Goal: Information Seeking & Learning: Learn about a topic

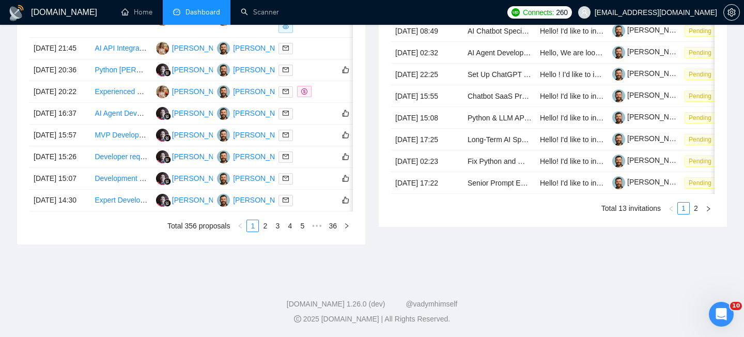
scroll to position [583, 0]
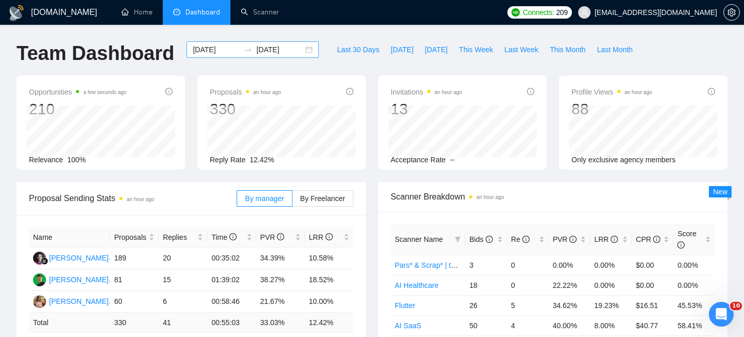
click at [304, 51] on div "2025-08-01 2025-08-28" at bounding box center [252, 49] width 132 height 17
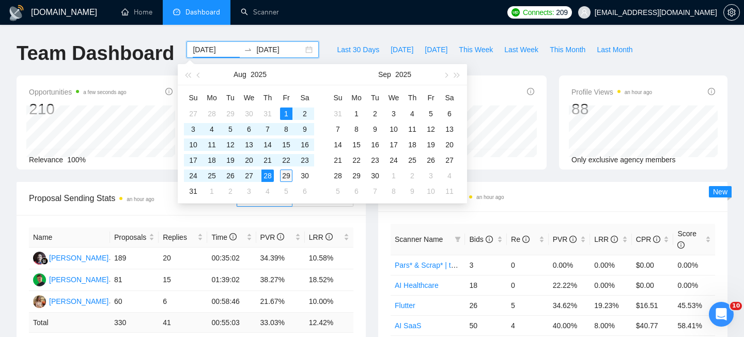
type input "2025-08-29"
click at [288, 176] on div "29" at bounding box center [286, 175] width 12 height 12
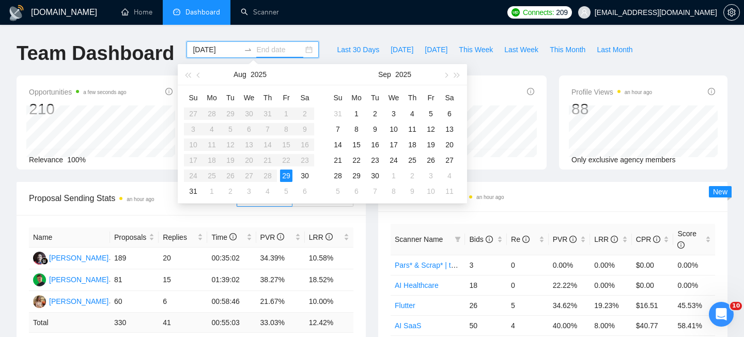
type input "2025-08-29"
click at [289, 176] on div "29" at bounding box center [286, 175] width 12 height 12
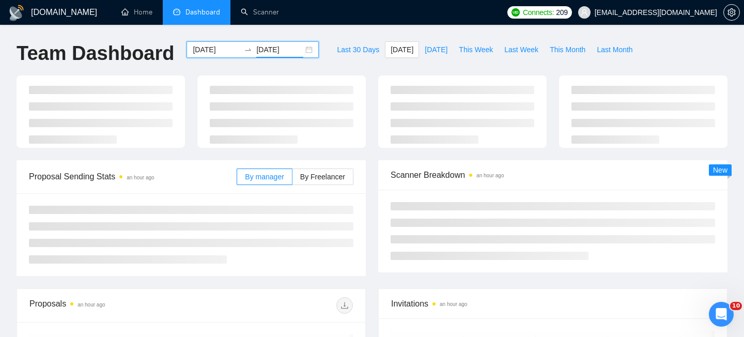
click at [303, 50] on div "2025-08-29 2025-08-29" at bounding box center [252, 49] width 132 height 17
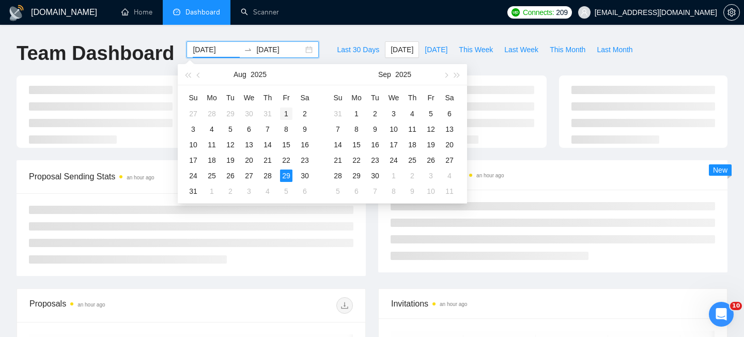
type input "[DATE]"
click at [287, 119] on div "1" at bounding box center [286, 113] width 12 height 12
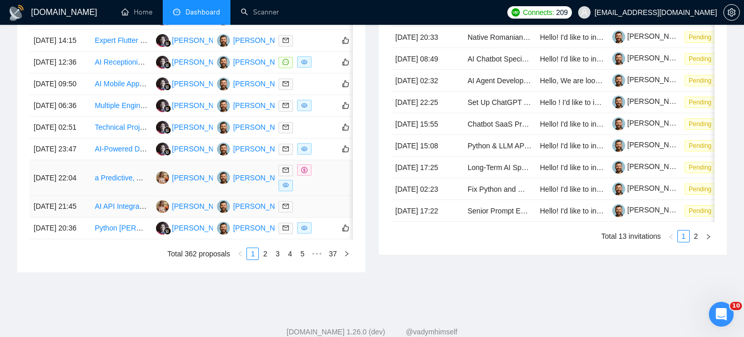
scroll to position [492, 0]
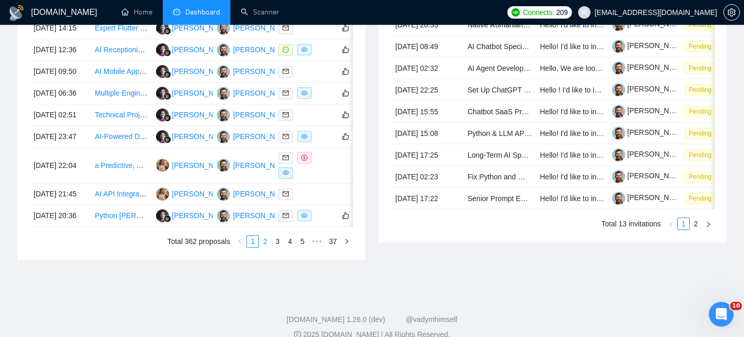
click at [268, 247] on link "2" at bounding box center [264, 240] width 11 height 11
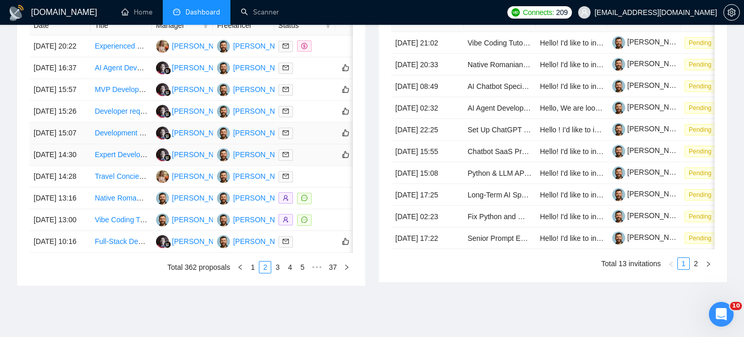
scroll to position [568, 0]
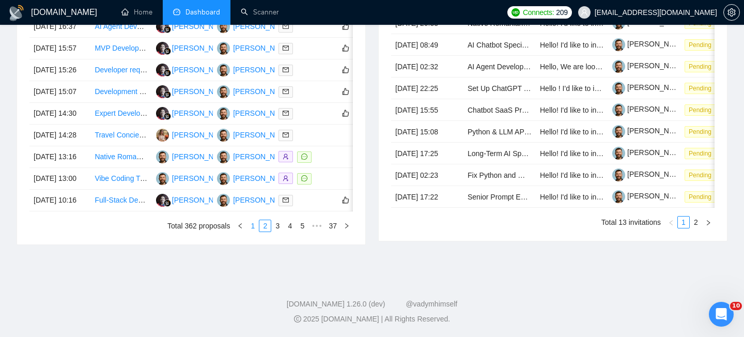
click at [250, 231] on link "1" at bounding box center [252, 225] width 11 height 11
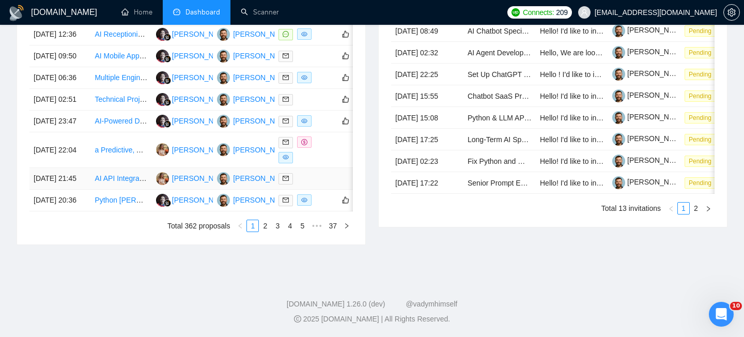
scroll to position [528, 0]
click at [80, 132] on td "[DATE] 23:47" at bounding box center [59, 122] width 61 height 22
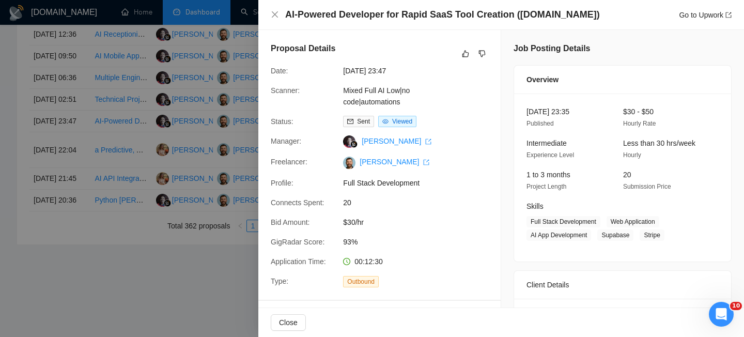
click at [318, 6] on div "AI-Powered Developer for Rapid SaaS Tool Creation (Bolt.new) Go to Upwork" at bounding box center [500, 15] width 485 height 30
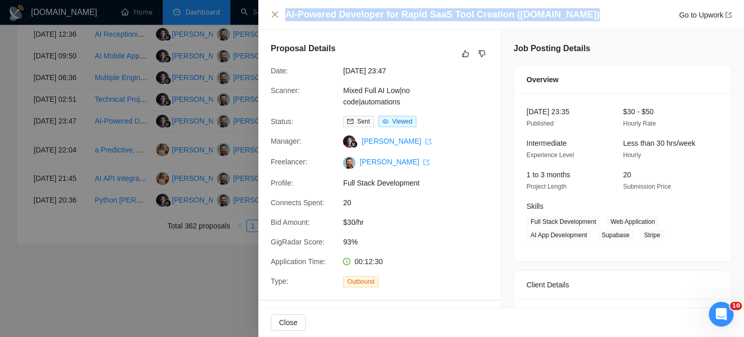
click at [318, 6] on div "AI-Powered Developer for Rapid SaaS Tool Creation (Bolt.new) Go to Upwork" at bounding box center [500, 15] width 485 height 30
copy h4 "AI-Powered Developer for Rapid SaaS Tool Creation ([DOMAIN_NAME])"
click at [275, 15] on icon "close" at bounding box center [275, 14] width 6 height 6
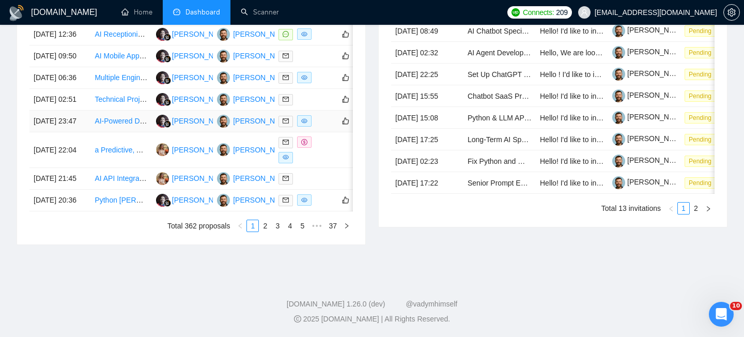
click at [76, 132] on td "[DATE] 23:47" at bounding box center [59, 122] width 61 height 22
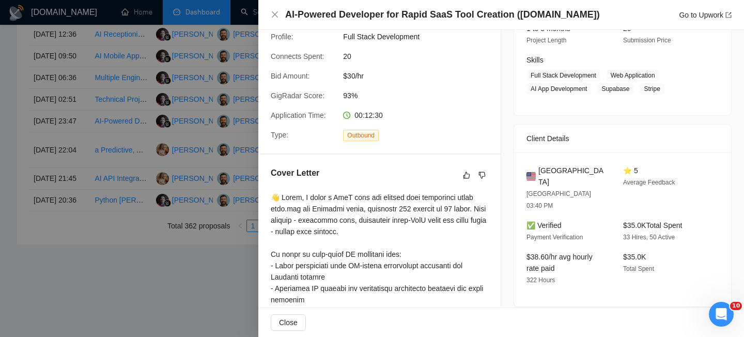
scroll to position [147, 0]
click at [561, 170] on span "United States" at bounding box center [572, 175] width 68 height 23
copy span "United States"
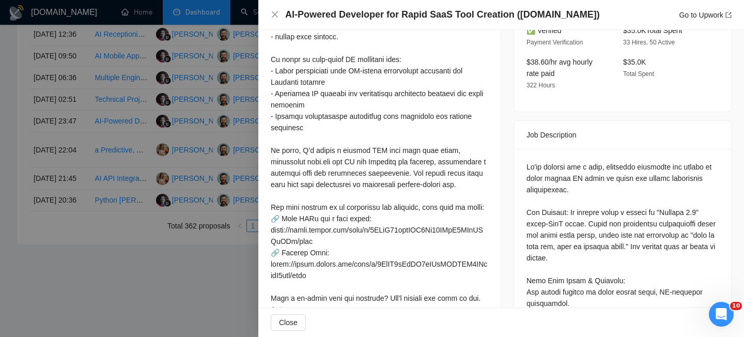
scroll to position [371, 0]
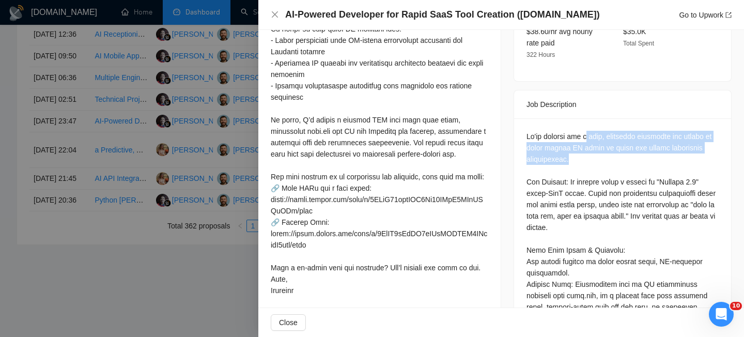
drag, startPoint x: 589, startPoint y: 114, endPoint x: 586, endPoint y: 134, distance: 20.8
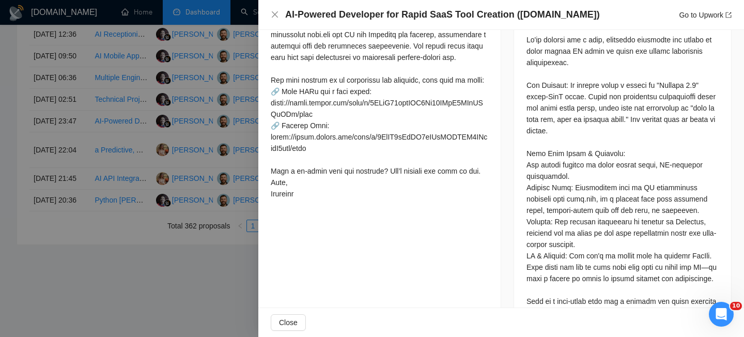
scroll to position [267, 0]
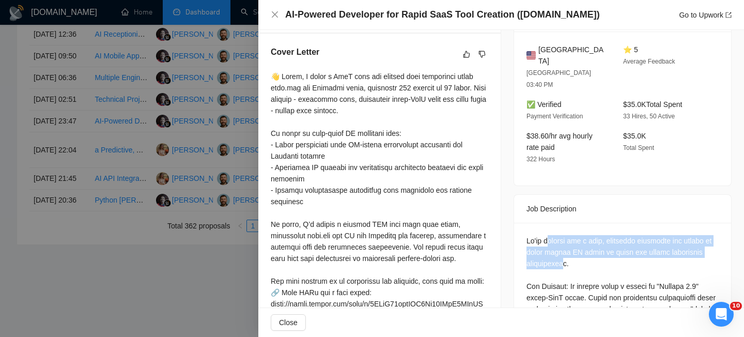
drag, startPoint x: 550, startPoint y: 219, endPoint x: 562, endPoint y: 234, distance: 19.4
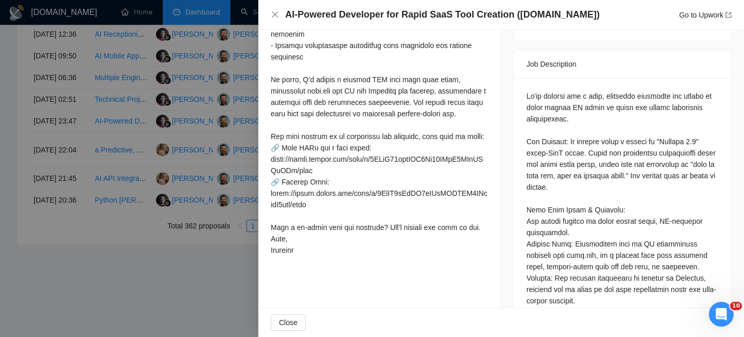
scroll to position [412, 0]
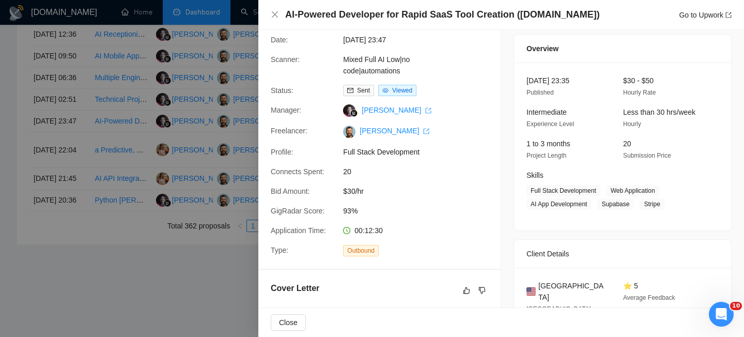
scroll to position [28, 0]
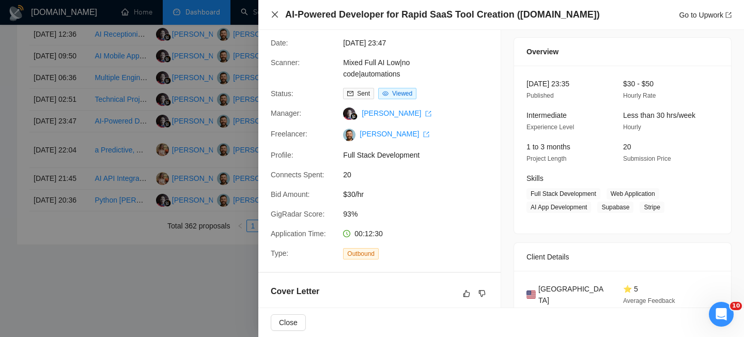
click at [271, 11] on icon "close" at bounding box center [275, 14] width 8 height 8
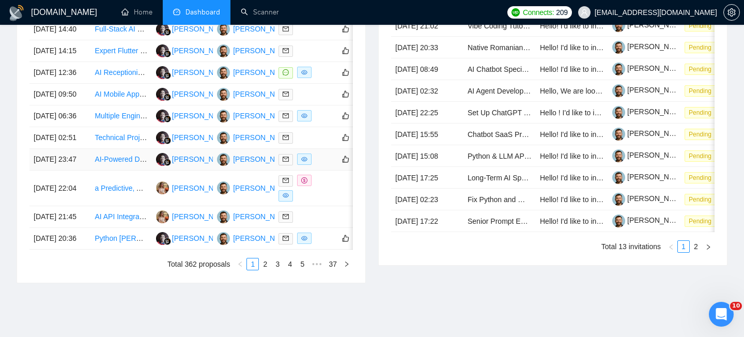
scroll to position [468, 0]
click at [84, 149] on td "29 Aug, 2025 02:51" at bounding box center [59, 139] width 61 height 22
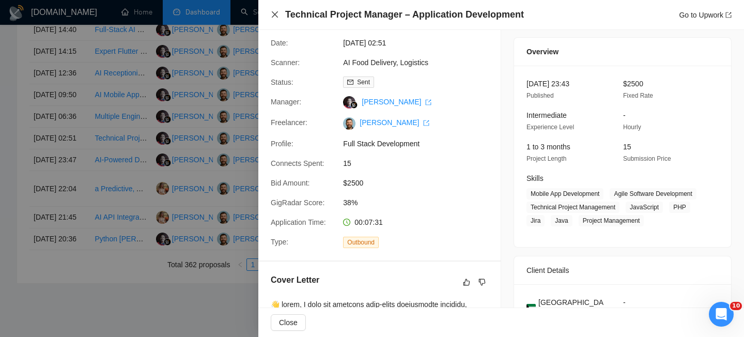
click at [277, 17] on icon "close" at bounding box center [275, 14] width 6 height 6
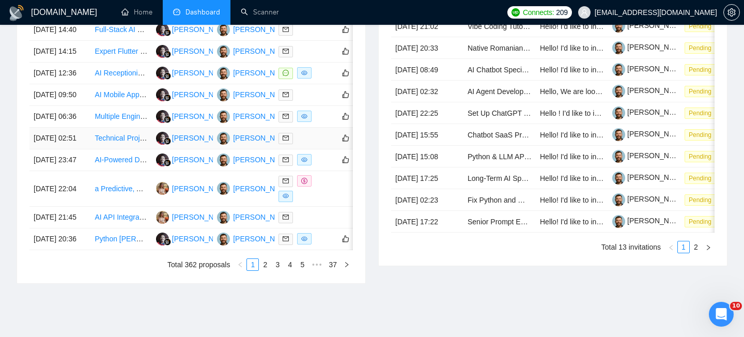
click at [84, 149] on td "29 Aug, 2025 02:51" at bounding box center [59, 139] width 61 height 22
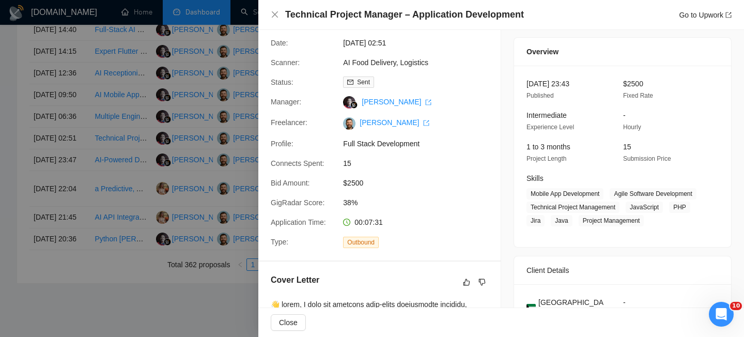
click at [349, 17] on h4 "Technical Project Manager – Application Development" at bounding box center [404, 14] width 239 height 13
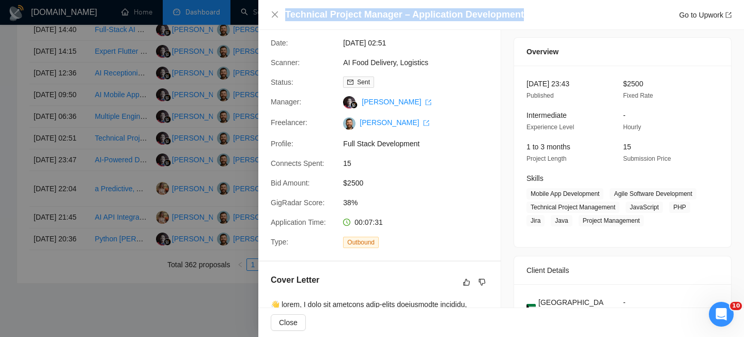
click at [349, 17] on h4 "Technical Project Manager – Application Development" at bounding box center [404, 14] width 239 height 13
copy h4 "Technical Project Manager – Application Development"
click at [272, 12] on icon "close" at bounding box center [275, 14] width 6 height 6
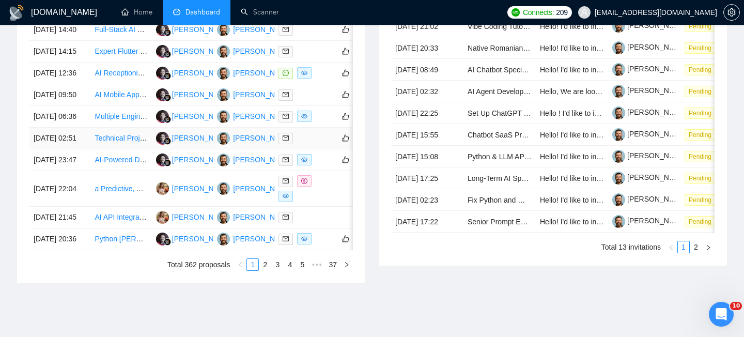
click at [84, 149] on td "29 Aug, 2025 02:51" at bounding box center [59, 139] width 61 height 22
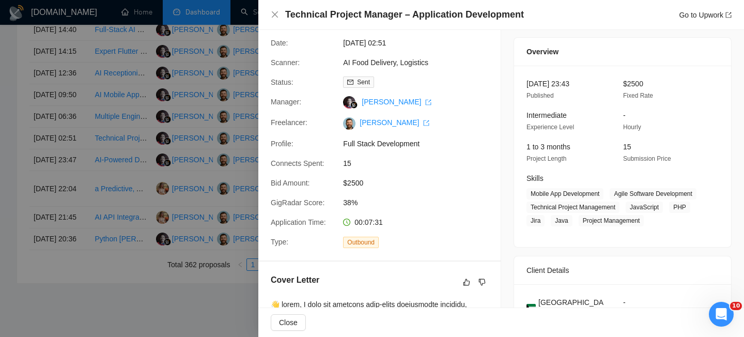
scroll to position [282, 0]
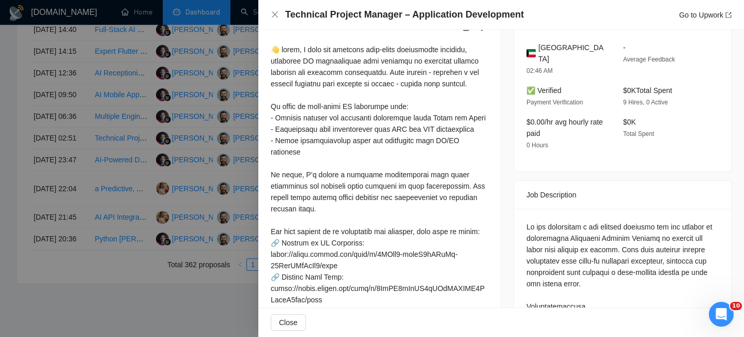
click at [551, 58] on span "Kuwait" at bounding box center [572, 53] width 68 height 23
copy span "Kuwait"
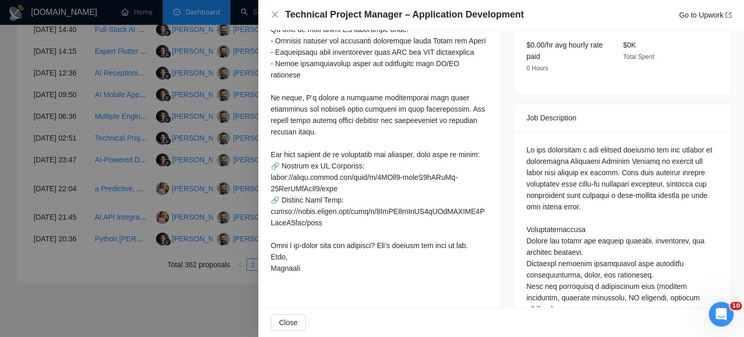
scroll to position [362, 0]
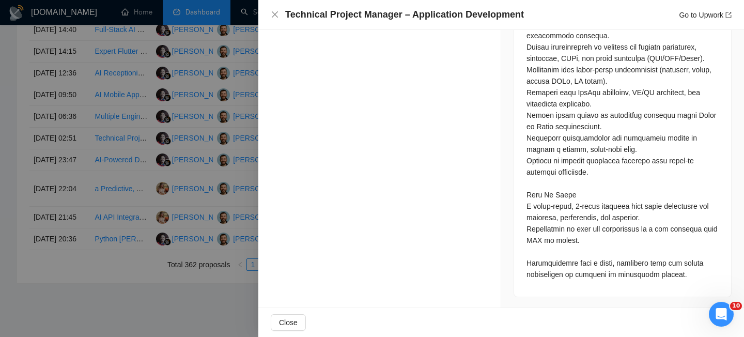
scroll to position [817, 0]
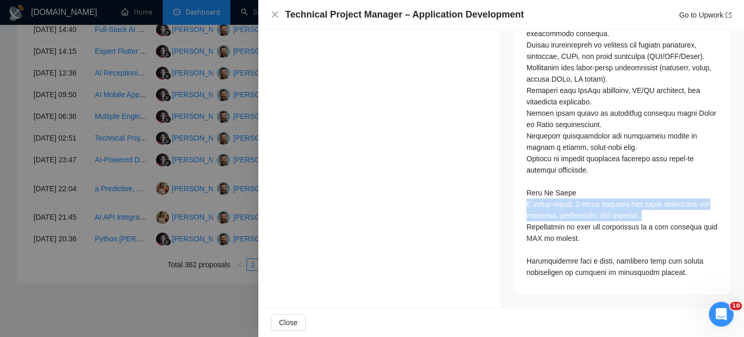
click at [273, 14] on icon "close" at bounding box center [275, 14] width 8 height 8
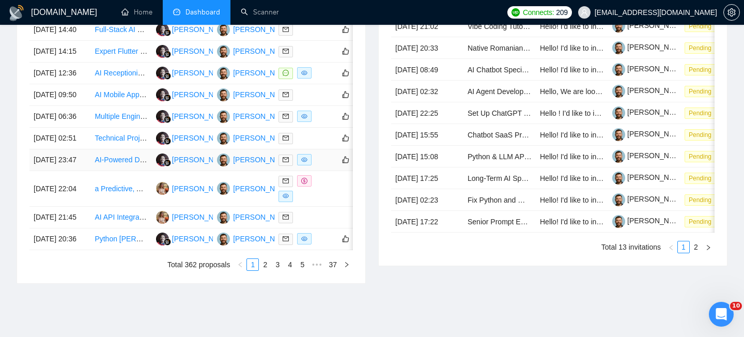
scroll to position [458, 0]
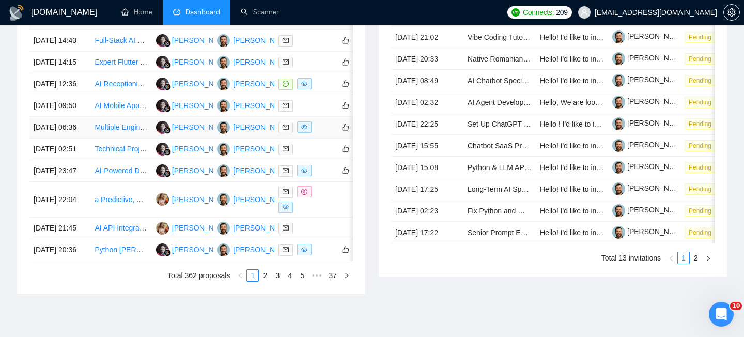
click at [88, 138] on td "29 Aug, 2025 06:36" at bounding box center [59, 128] width 61 height 22
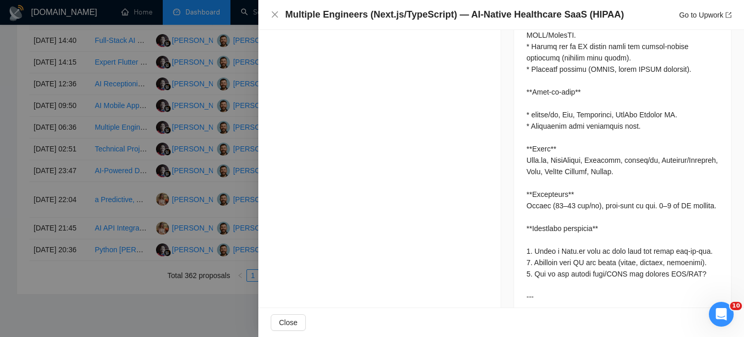
click at [366, 18] on h4 "Multiple Engineers (Next.js/TypeScript) — AI-Native Healthcare SaaS (HIPAA)" at bounding box center [454, 14] width 339 height 13
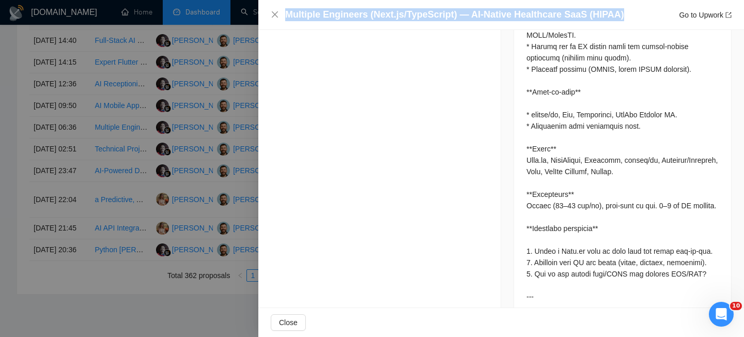
click at [366, 18] on h4 "Multiple Engineers (Next.js/TypeScript) — AI-Native Healthcare SaaS (HIPAA)" at bounding box center [454, 14] width 339 height 13
copy h4 "Multiple Engineers (Next.js/TypeScript) — AI-Native Healthcare SaaS (HIPAA)"
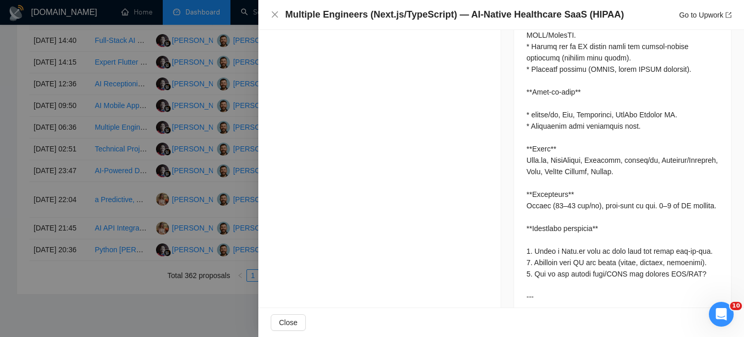
click at [268, 13] on div "Multiple Engineers (Next.js/TypeScript) — AI-Native Healthcare SaaS (HIPAA) Go …" at bounding box center [500, 15] width 485 height 30
click at [275, 14] on icon "close" at bounding box center [275, 14] width 6 height 6
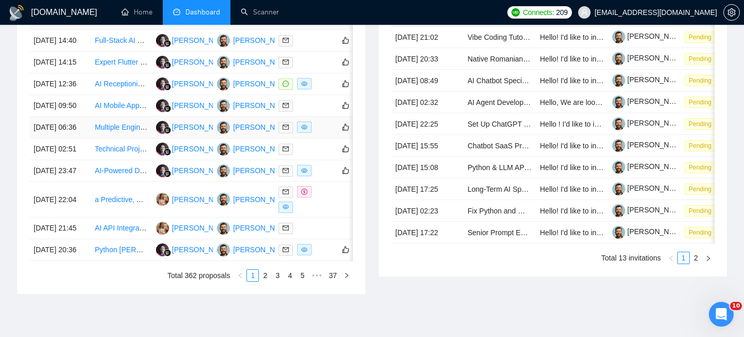
click at [82, 138] on td "29 Aug, 2025 06:36" at bounding box center [59, 128] width 61 height 22
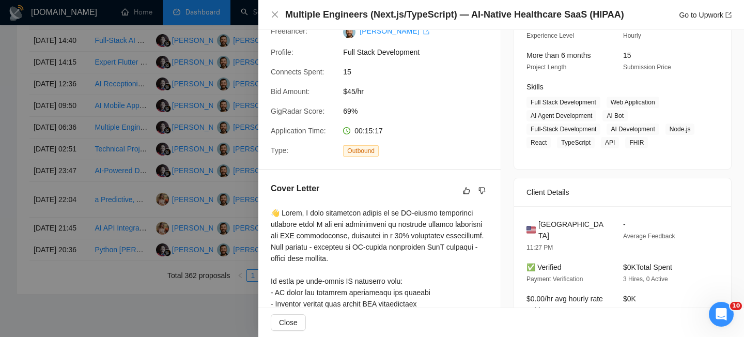
scroll to position [125, 0]
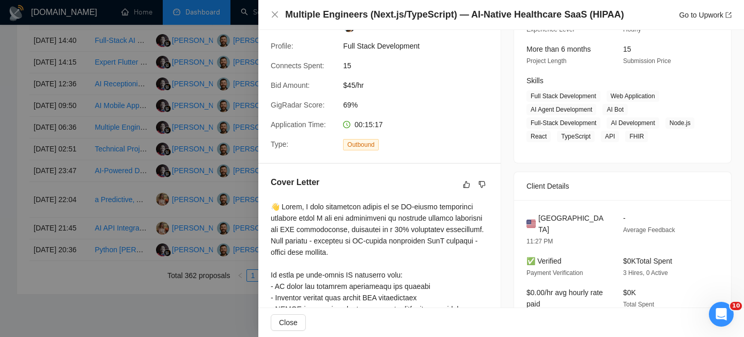
click at [555, 219] on span "United States" at bounding box center [572, 223] width 68 height 23
copy span "United States"
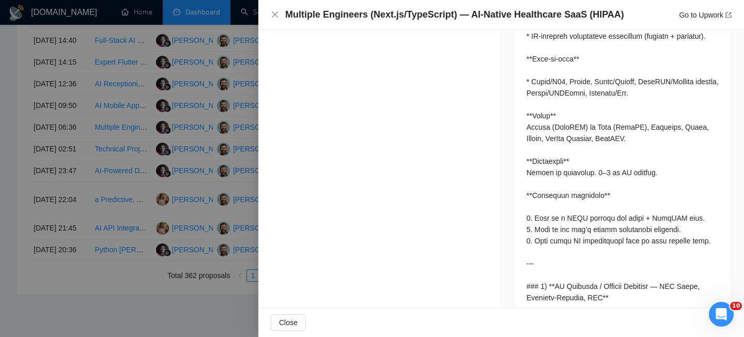
scroll to position [1371, 0]
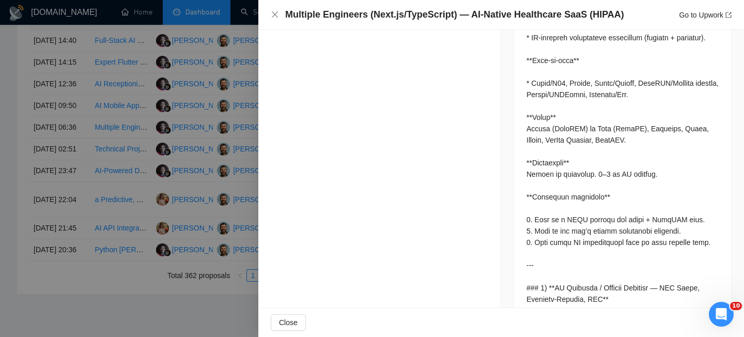
click at [280, 13] on div "Multiple Engineers (Next.js/TypeScript) — AI-Native Healthcare SaaS (HIPAA) Go …" at bounding box center [501, 14] width 461 height 13
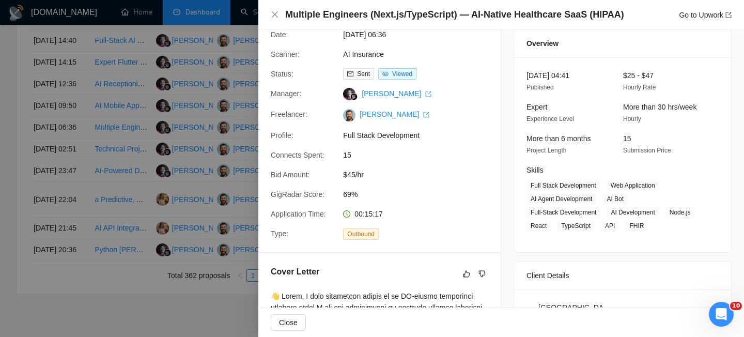
scroll to position [34, 0]
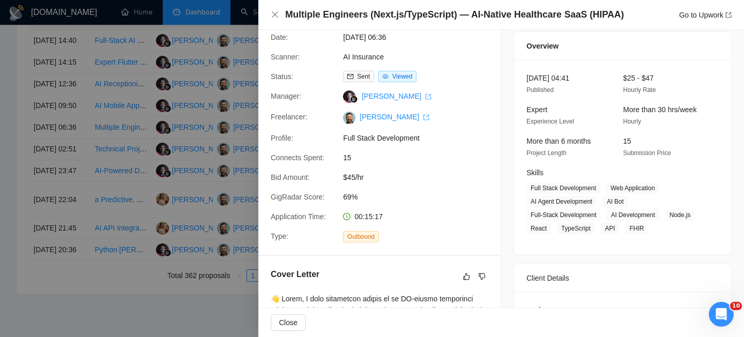
click at [279, 12] on div "Multiple Engineers (Next.js/TypeScript) — AI-Native Healthcare SaaS (HIPAA) Go …" at bounding box center [501, 14] width 461 height 13
click at [273, 12] on icon "close" at bounding box center [275, 14] width 8 height 8
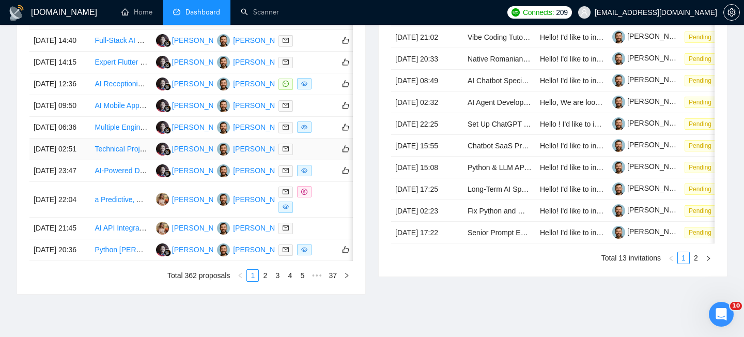
scroll to position [444, 0]
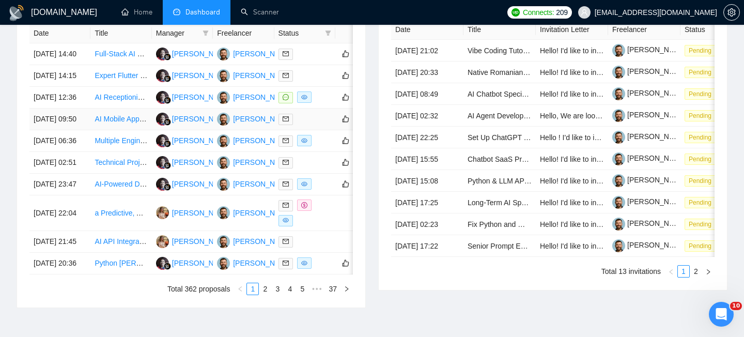
click at [80, 130] on td "29 Aug, 2025 09:50" at bounding box center [59, 119] width 61 height 22
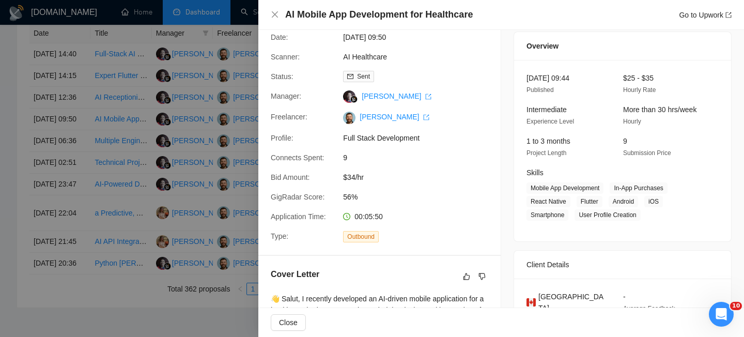
click at [371, 14] on h4 "AI Mobile App Development for Healthcare" at bounding box center [378, 14] width 187 height 13
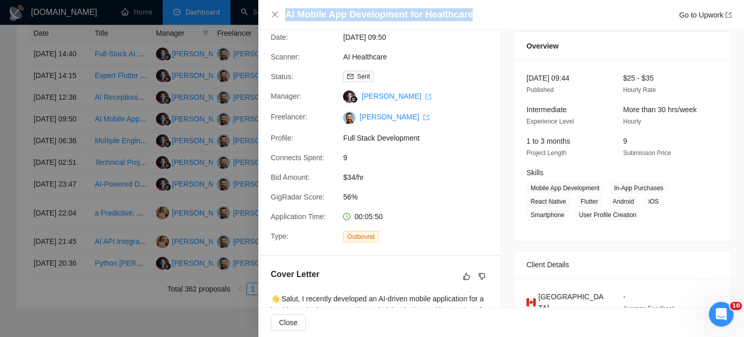
click at [371, 14] on h4 "AI Mobile App Development for Healthcare" at bounding box center [378, 14] width 187 height 13
copy h4 "AI Mobile App Development for Healthcare"
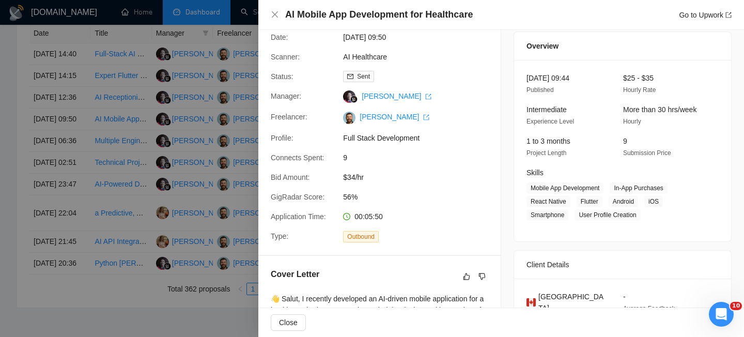
click at [279, 11] on div "AI Mobile App Development for Healthcare Go to Upwork" at bounding box center [501, 14] width 461 height 13
click at [281, 15] on div "AI Mobile App Development for Healthcare Go to Upwork" at bounding box center [501, 14] width 461 height 13
click at [278, 15] on icon "close" at bounding box center [275, 14] width 8 height 8
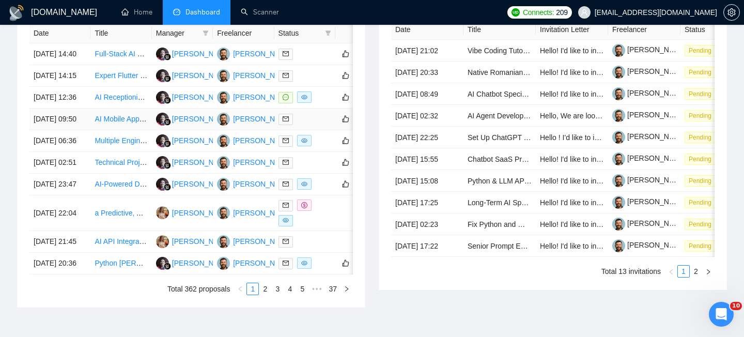
click at [89, 130] on td "29 Aug, 2025 09:50" at bounding box center [59, 119] width 61 height 22
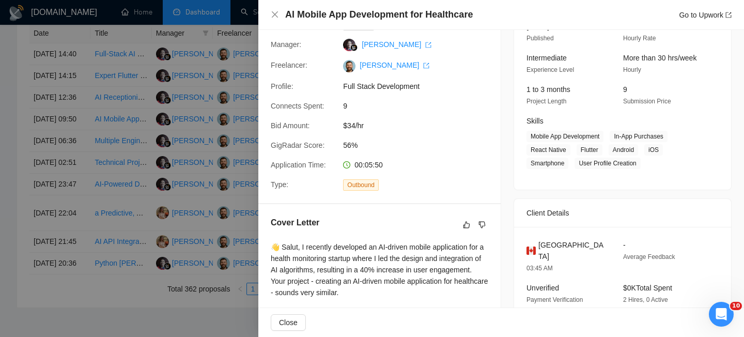
scroll to position [110, 0]
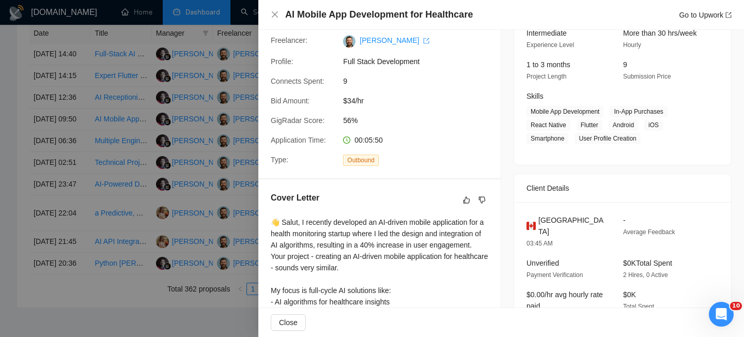
click at [558, 218] on span "Canada" at bounding box center [572, 225] width 68 height 23
copy span "Canada"
click at [259, 19] on div "AI Mobile App Development for Healthcare Go to Upwork" at bounding box center [500, 15] width 485 height 30
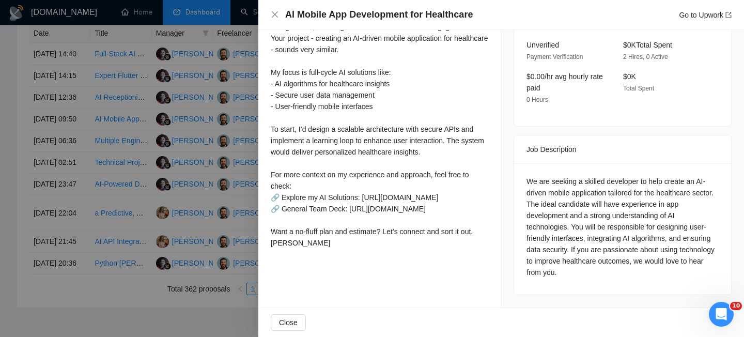
scroll to position [342, 0]
click at [275, 11] on icon "close" at bounding box center [275, 14] width 8 height 8
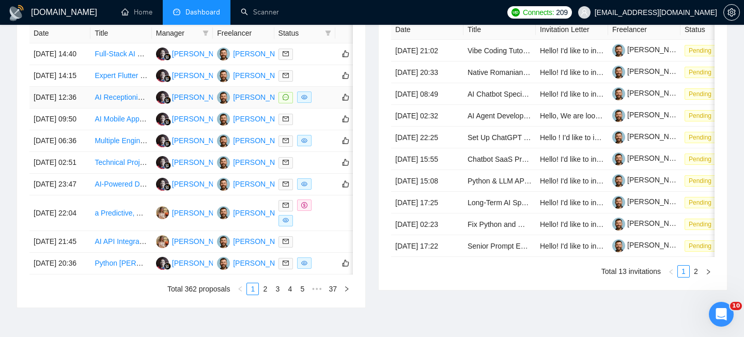
click at [82, 108] on td "29 Aug, 2025 12:36" at bounding box center [59, 98] width 61 height 22
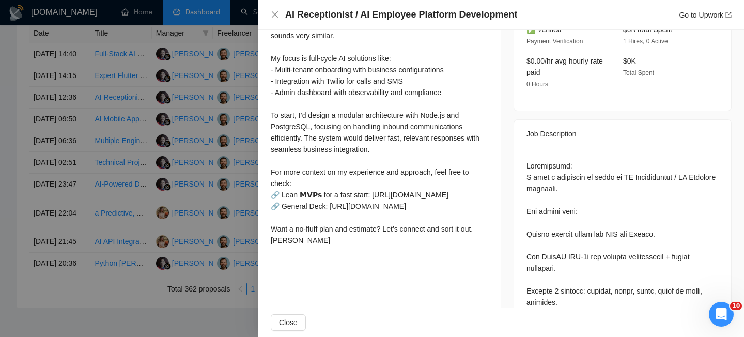
click at [372, 12] on h4 "AI Receptionist / AI Employee Platform Development" at bounding box center [401, 14] width 232 height 13
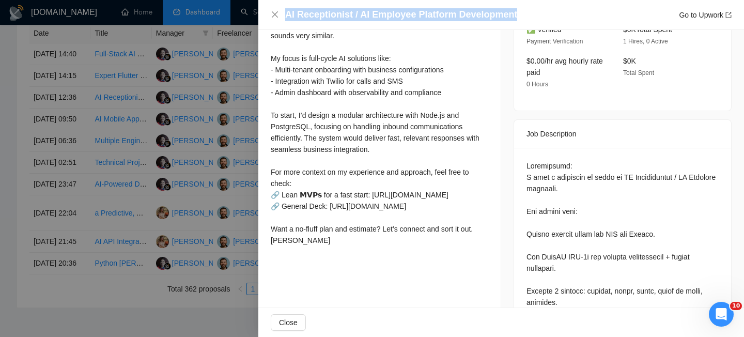
click at [372, 12] on h4 "AI Receptionist / AI Employee Platform Development" at bounding box center [401, 14] width 232 height 13
copy h4 "AI Receptionist / AI Employee Platform Development"
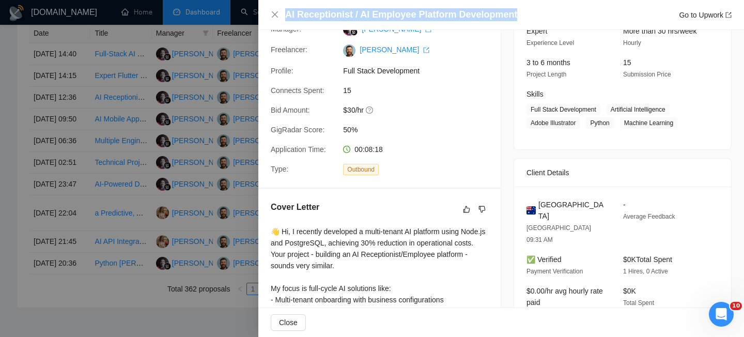
scroll to position [113, 0]
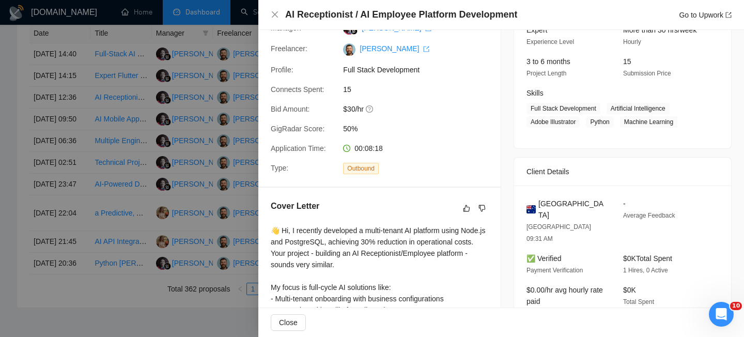
click at [545, 202] on span "Australia" at bounding box center [572, 209] width 68 height 23
copy span "Australia"
click at [277, 15] on icon "close" at bounding box center [275, 14] width 8 height 8
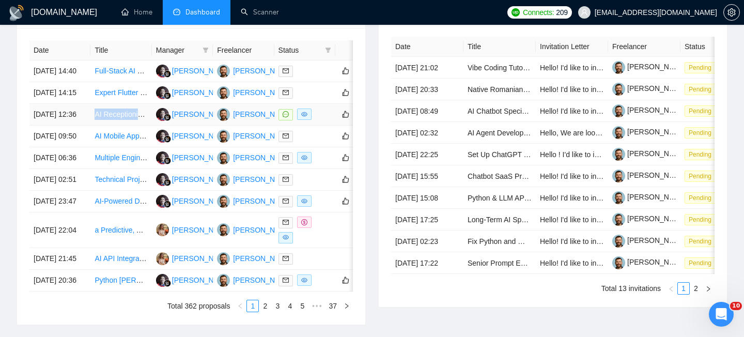
scroll to position [425, 0]
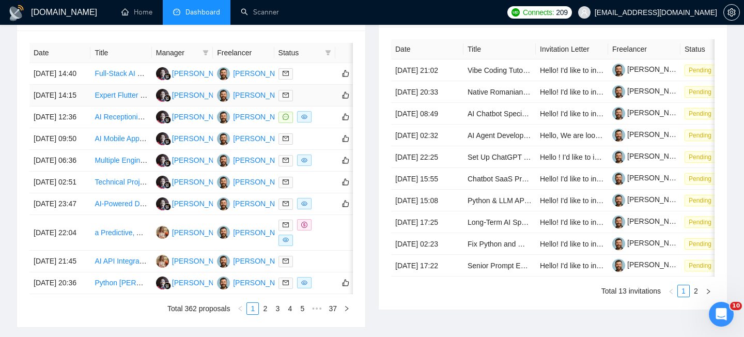
click at [91, 106] on td "Expert Flutter Developer Needed for Tattoo App Project" at bounding box center [120, 96] width 61 height 22
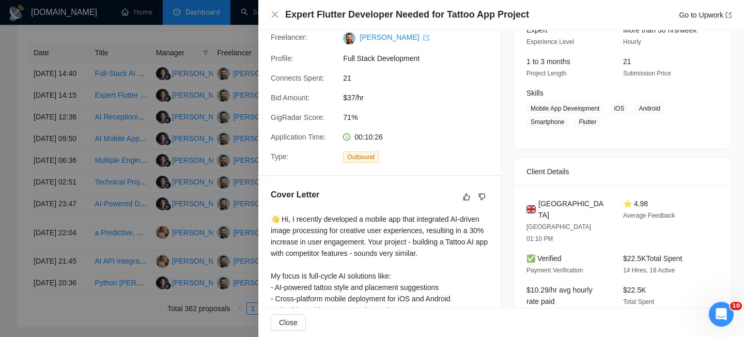
click at [369, 17] on h4 "Expert Flutter Developer Needed for Tattoo App Project" at bounding box center [407, 14] width 244 height 13
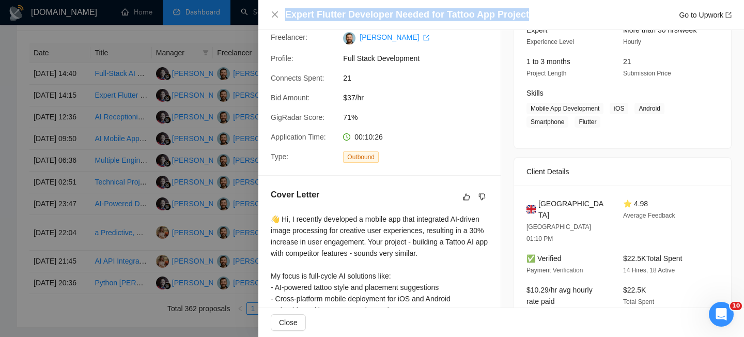
click at [369, 17] on h4 "Expert Flutter Developer Needed for Tattoo App Project" at bounding box center [407, 14] width 244 height 13
click at [272, 13] on icon "close" at bounding box center [275, 14] width 8 height 8
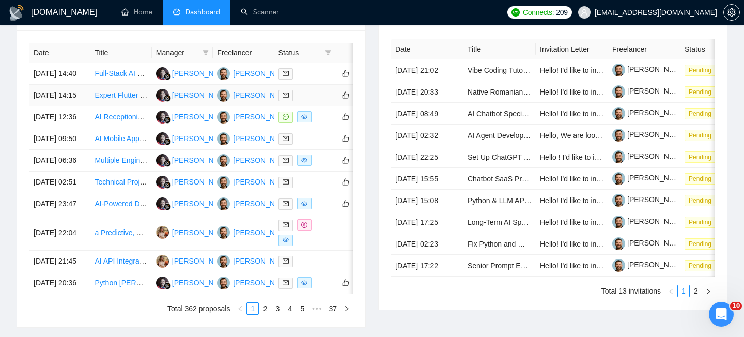
click at [83, 106] on td "29 Aug, 2025 14:15" at bounding box center [59, 96] width 61 height 22
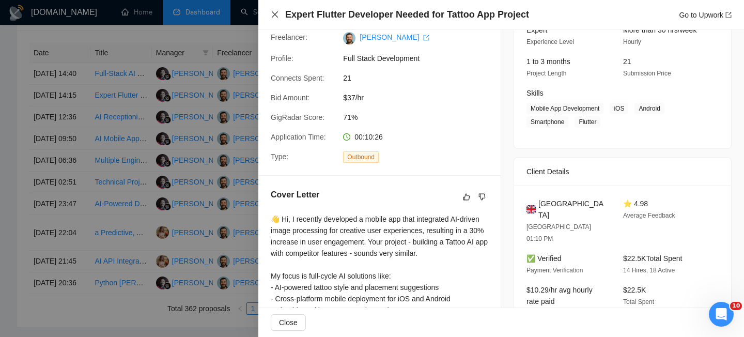
click at [275, 15] on icon "close" at bounding box center [275, 14] width 6 height 6
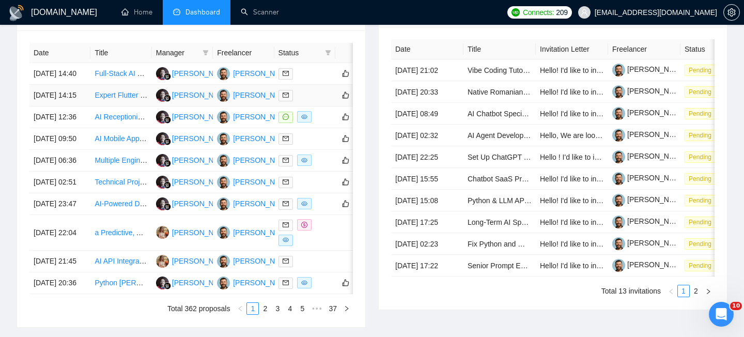
click at [67, 105] on td "29 Aug, 2025 14:15" at bounding box center [59, 96] width 61 height 22
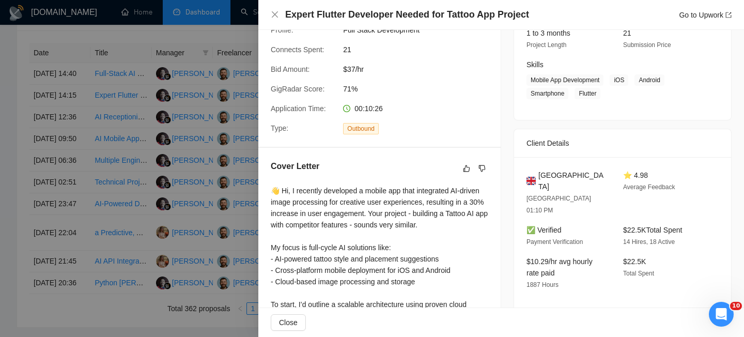
scroll to position [151, 0]
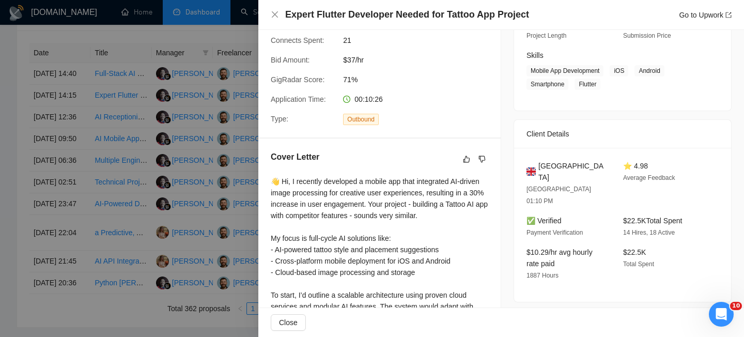
click at [561, 163] on span "United Kingdom" at bounding box center [572, 171] width 68 height 23
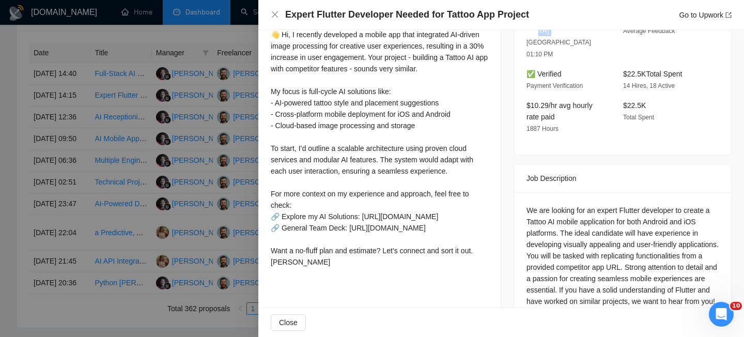
scroll to position [295, 0]
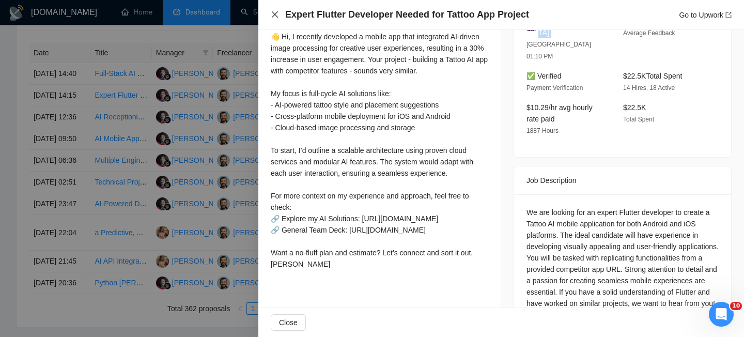
click at [273, 14] on icon "close" at bounding box center [275, 14] width 8 height 8
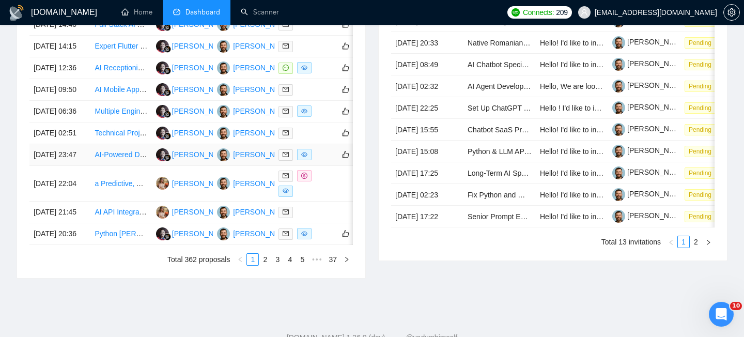
scroll to position [474, 0]
